Goal: Task Accomplishment & Management: Manage account settings

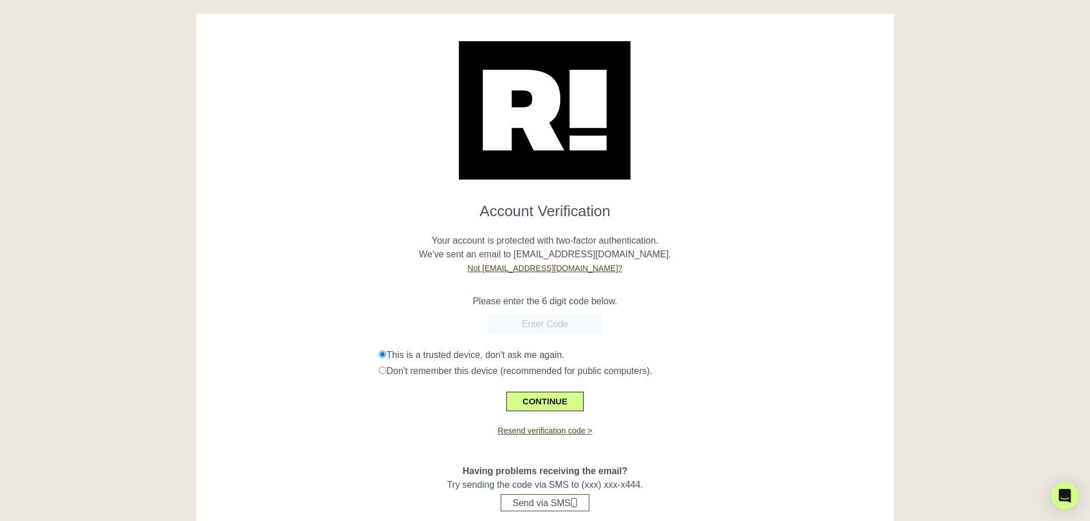
click at [509, 322] on input "text" at bounding box center [545, 324] width 114 height 21
paste input "054603"
type input "054603"
click at [553, 400] on button "CONTINUE" at bounding box center [544, 401] width 77 height 19
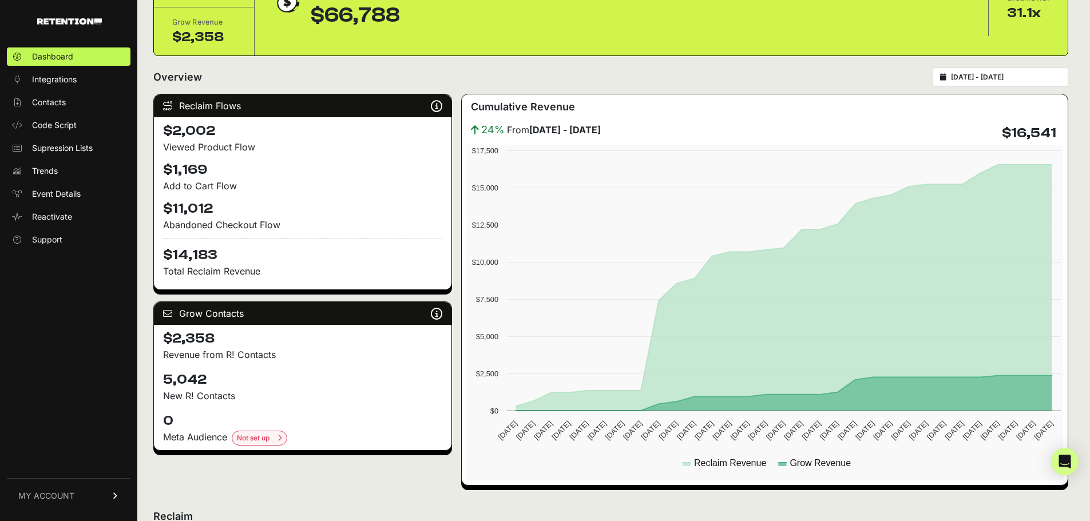
scroll to position [401, 0]
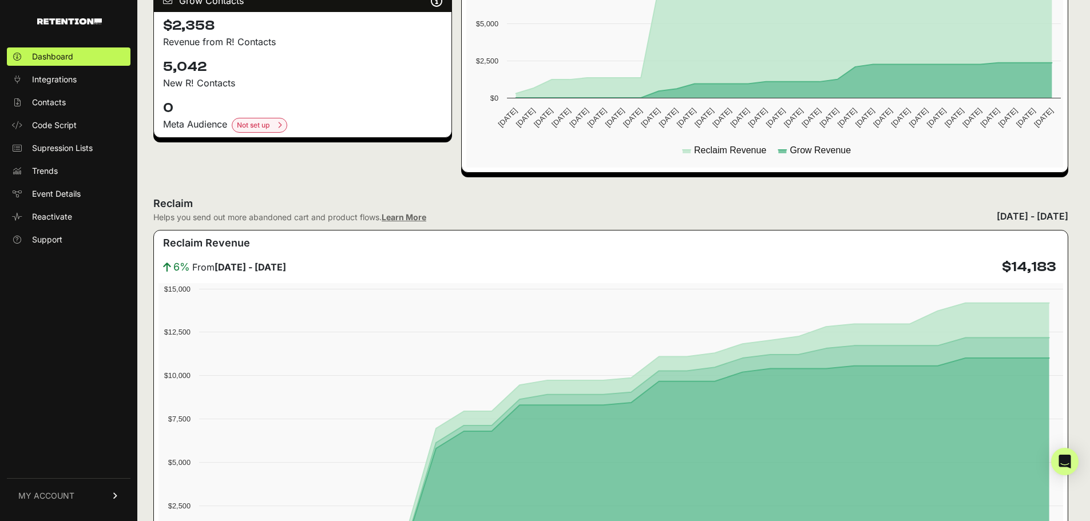
click at [53, 499] on span "MY ACCOUNT" at bounding box center [46, 495] width 56 height 11
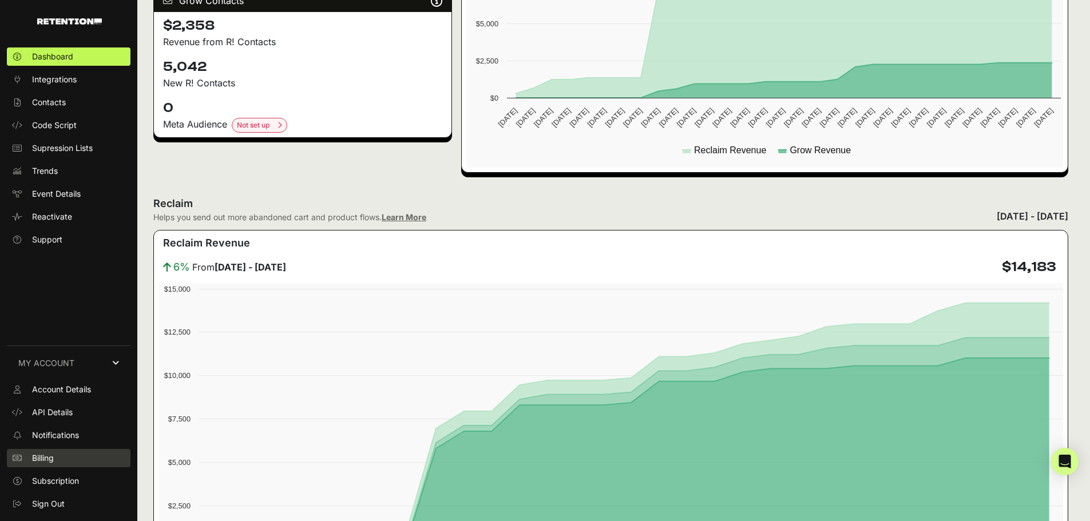
click at [49, 456] on span "Billing" at bounding box center [43, 458] width 22 height 11
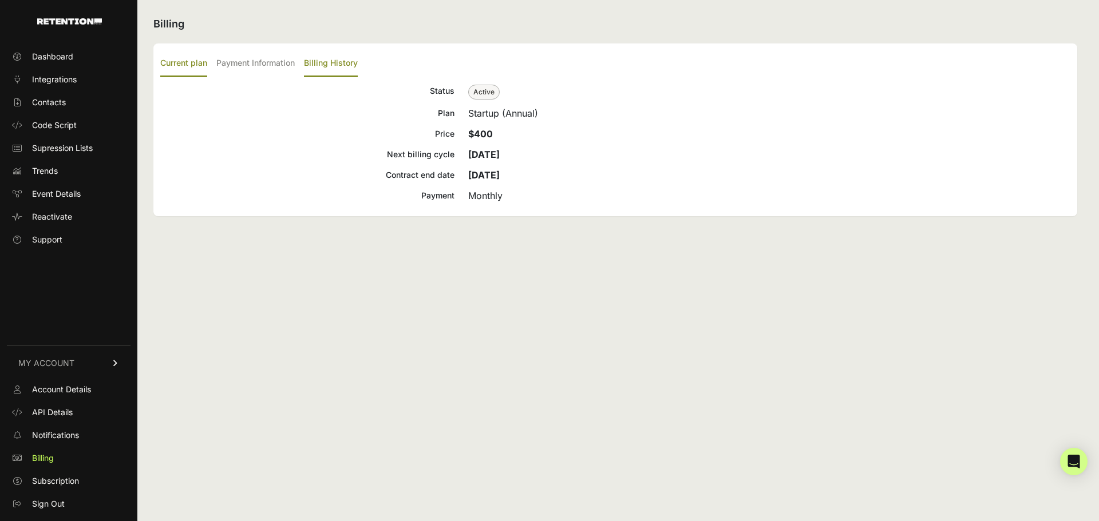
click at [327, 58] on label "Billing History" at bounding box center [331, 63] width 54 height 27
click at [0, 0] on input "Billing History" at bounding box center [0, 0] width 0 height 0
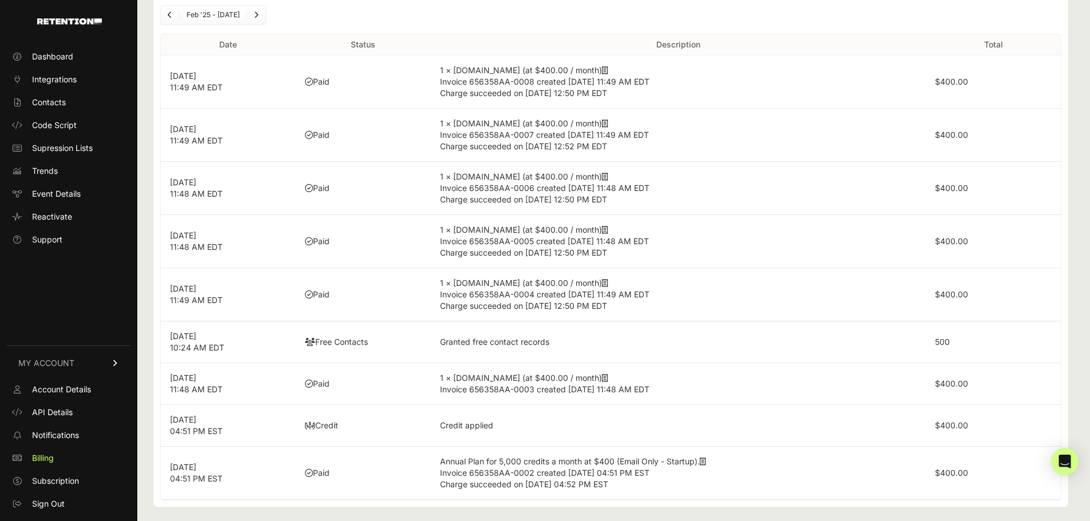
scroll to position [86, 0]
